Goal: Task Accomplishment & Management: Use online tool/utility

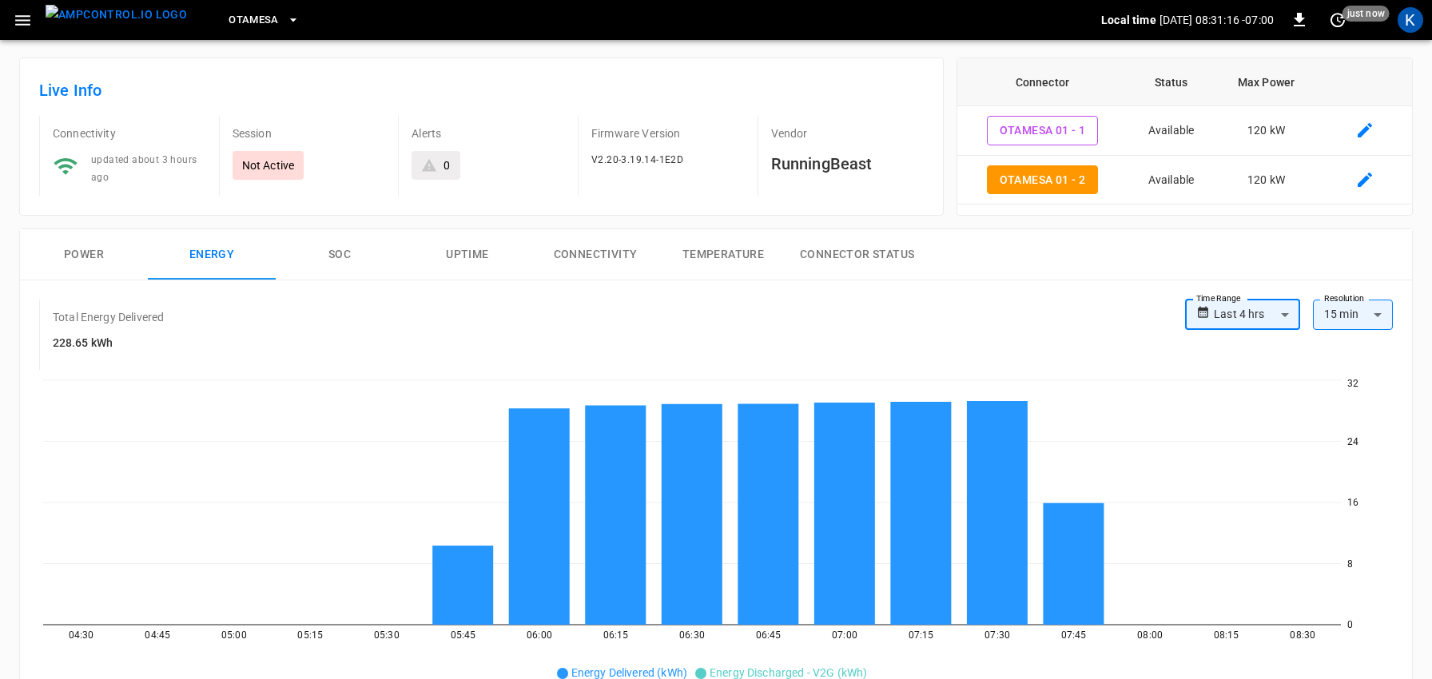
scroll to position [163, 0]
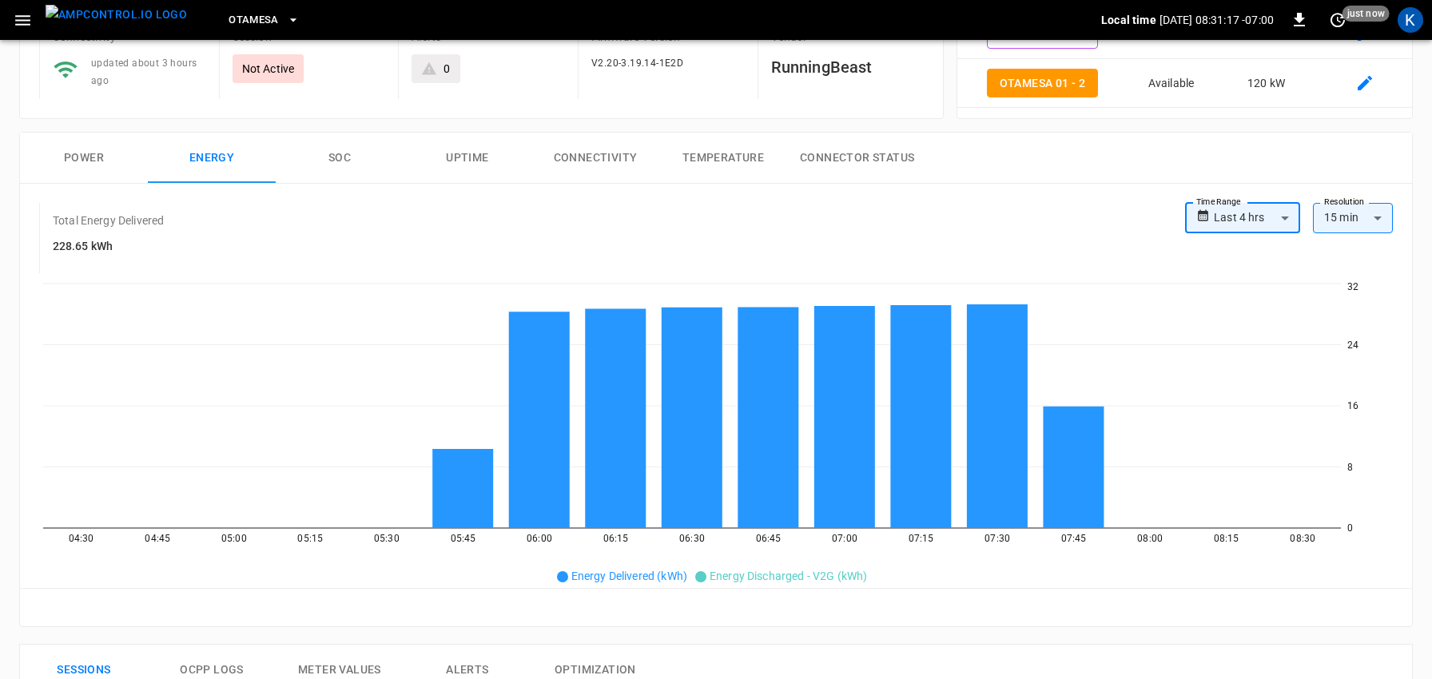
click at [338, 154] on button "SOC" at bounding box center [340, 158] width 128 height 51
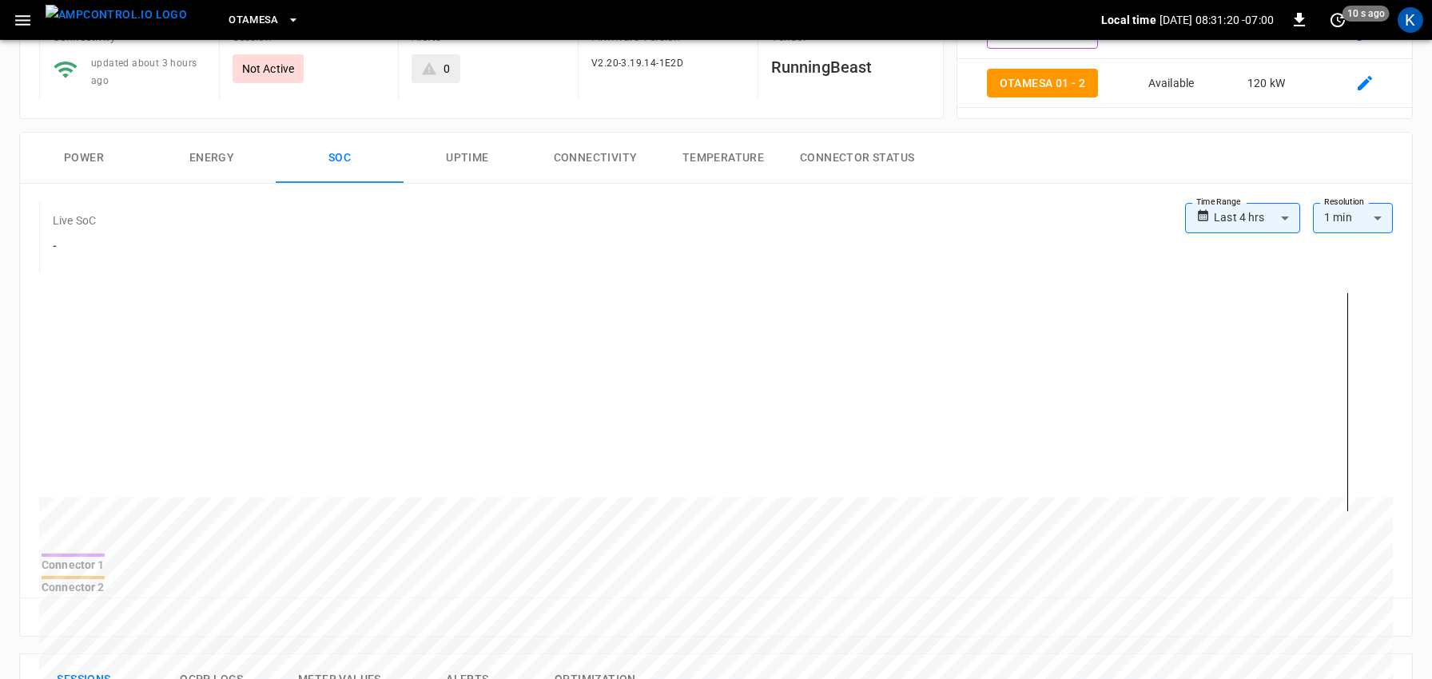
click at [79, 155] on button "Power" at bounding box center [84, 158] width 128 height 51
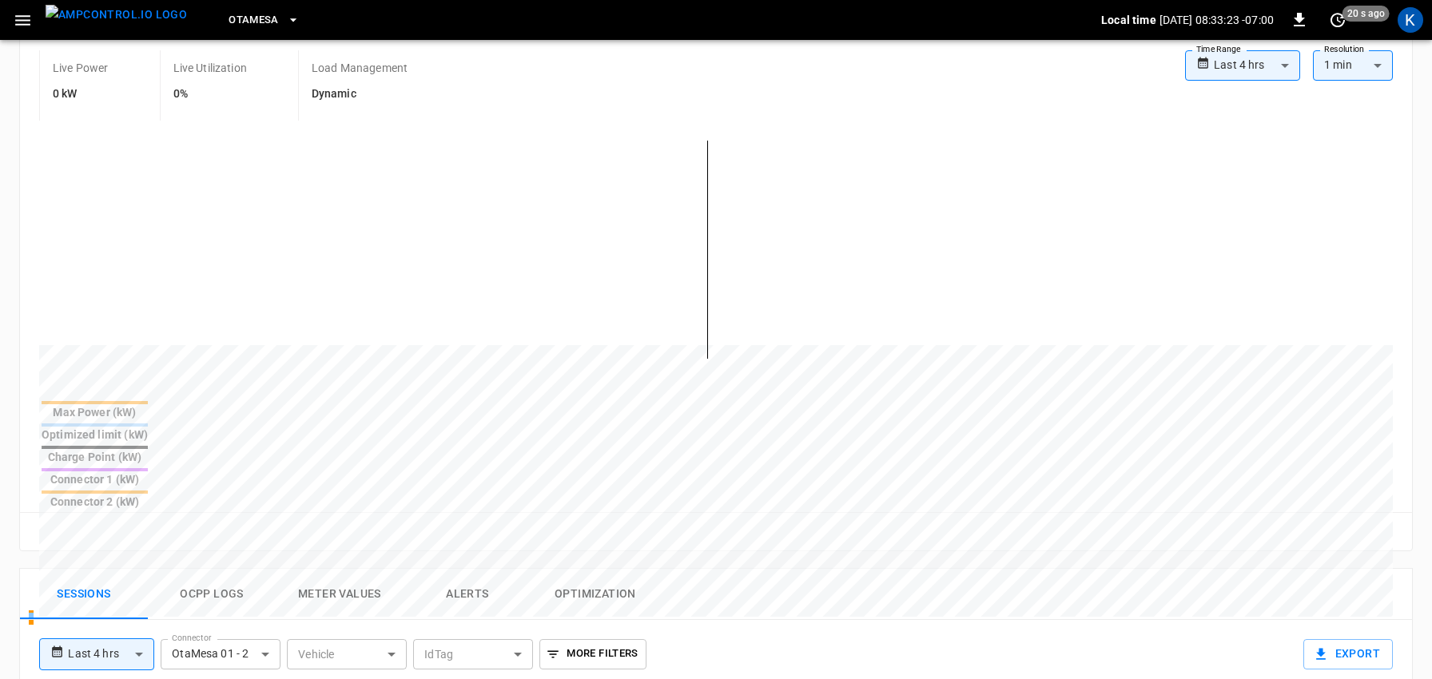
scroll to position [0, 0]
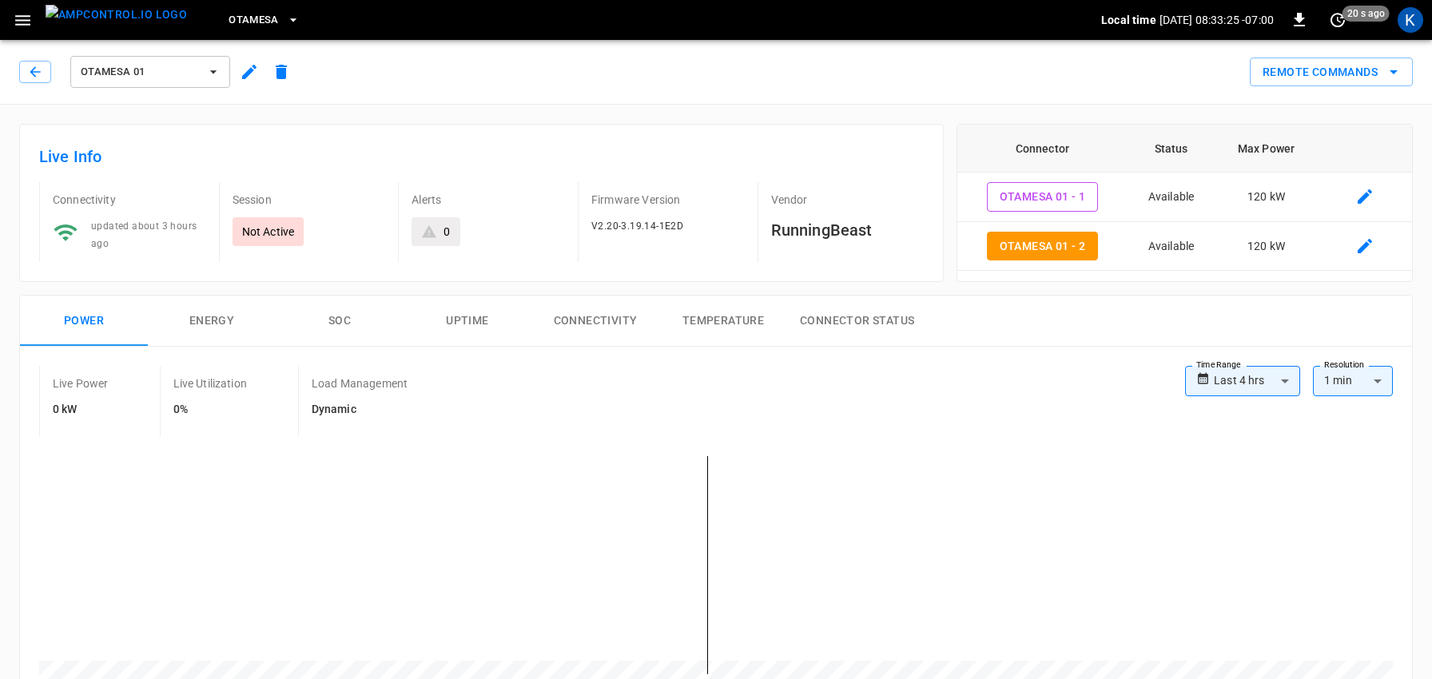
click at [560, 73] on div "Remote Commands" at bounding box center [854, 66] width 1115 height 42
